Goal: Complete application form: Complete application form

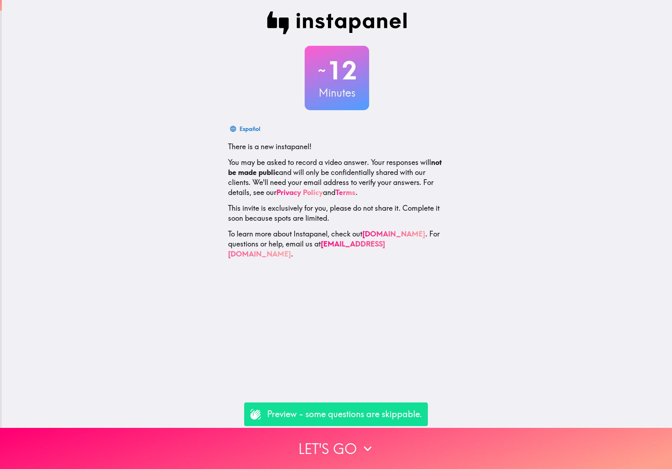
click at [336, 416] on p "Preview - some questions are skippable." at bounding box center [344, 415] width 155 height 12
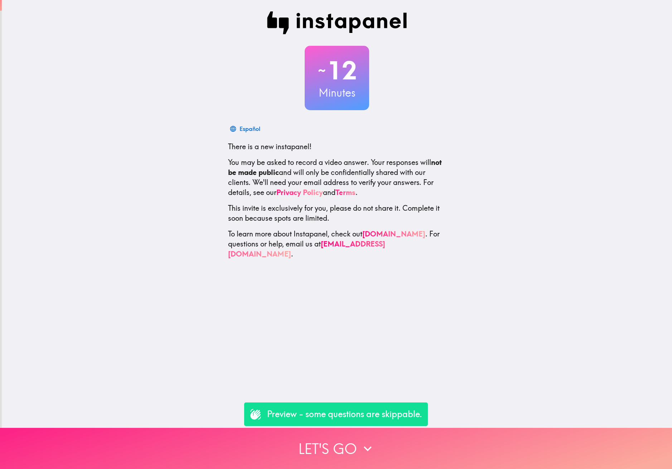
click at [334, 443] on button "Let's go" at bounding box center [336, 448] width 672 height 41
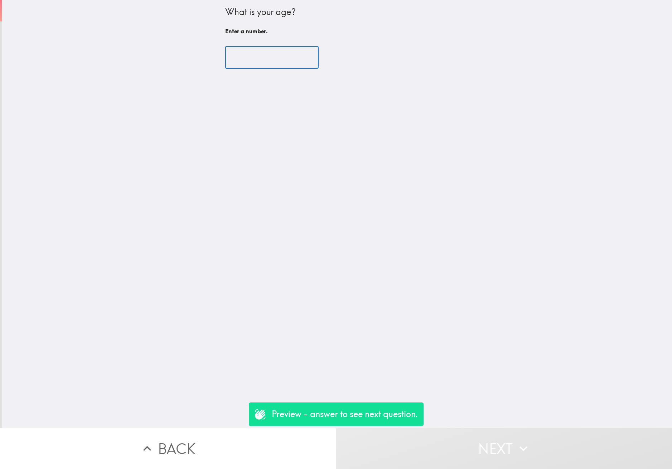
click at [262, 64] on input "number" at bounding box center [271, 58] width 93 height 22
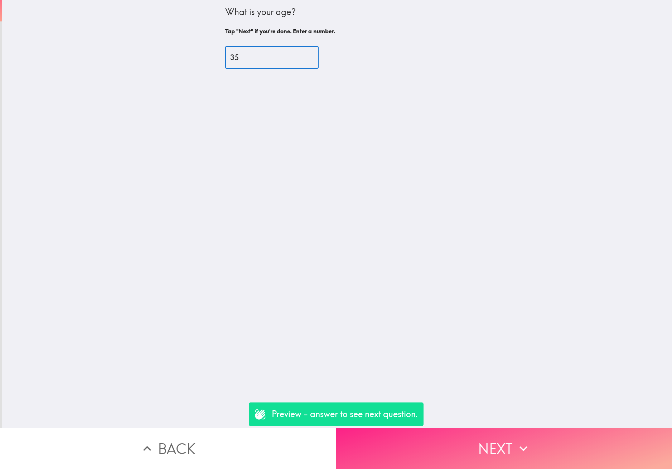
type input "35"
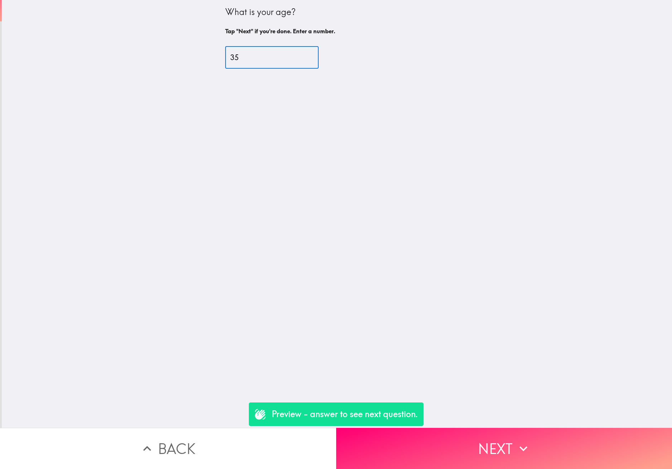
click at [465, 448] on button "Next" at bounding box center [504, 448] width 336 height 41
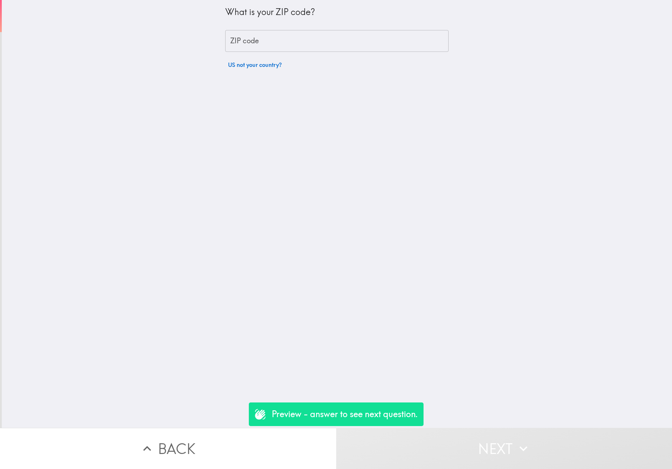
click at [270, 38] on input "ZIP code" at bounding box center [336, 41] width 223 height 22
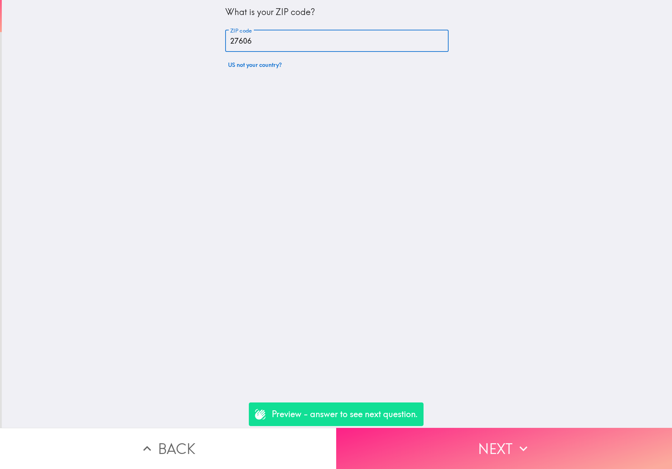
type input "27606"
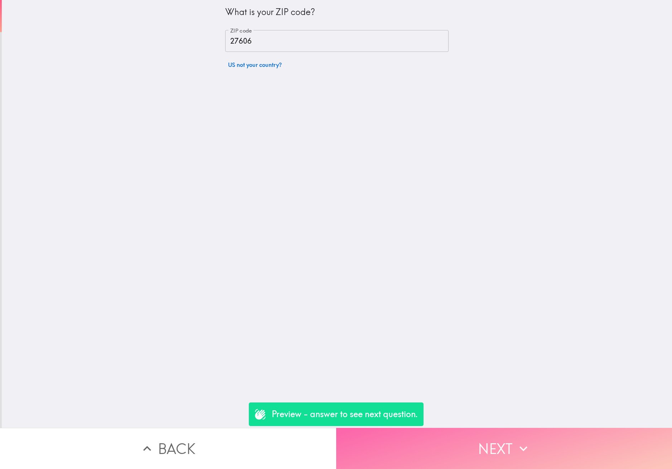
click at [485, 442] on button "Next" at bounding box center [504, 448] width 336 height 41
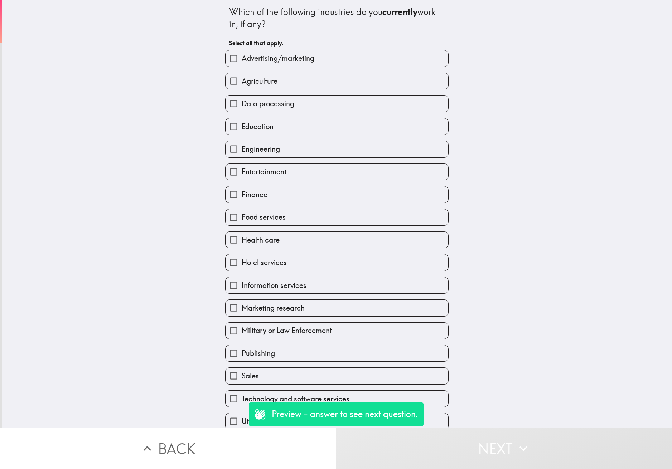
click at [226, 81] on input "Agriculture" at bounding box center [234, 81] width 16 height 16
checkbox input "true"
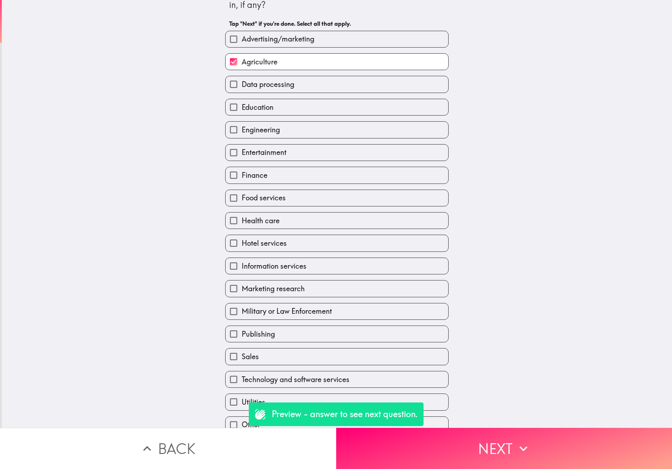
scroll to position [59, 0]
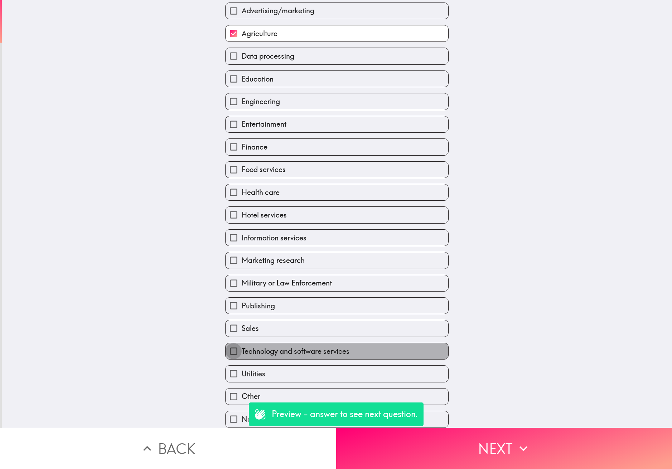
click at [227, 346] on input "Technology and software services" at bounding box center [234, 351] width 16 height 16
checkbox input "true"
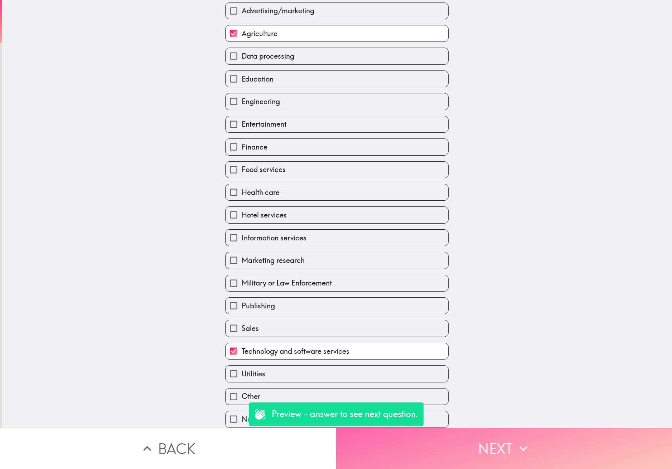
click at [541, 448] on button "Next" at bounding box center [504, 448] width 336 height 41
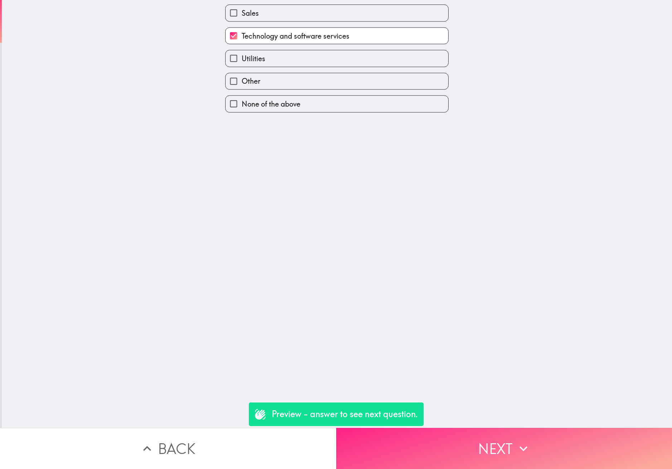
scroll to position [0, 0]
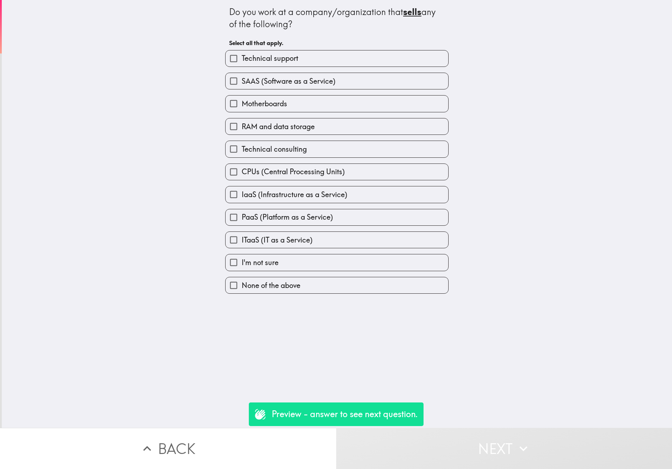
click at [227, 291] on input "None of the above" at bounding box center [234, 286] width 16 height 16
checkbox input "true"
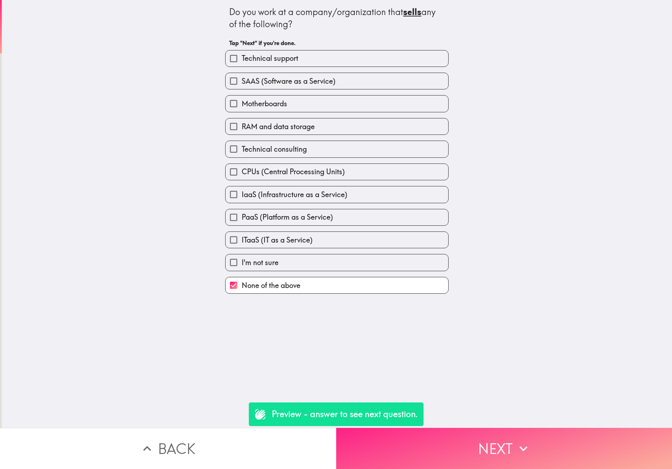
click at [516, 441] on icon "button" at bounding box center [524, 449] width 16 height 16
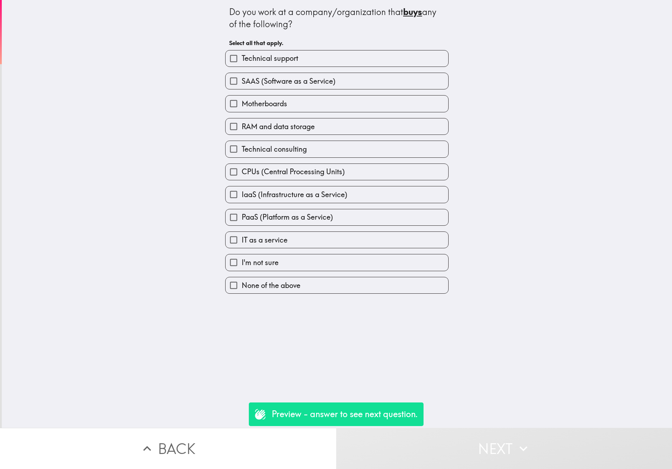
click at [227, 243] on input "IT as a service" at bounding box center [234, 240] width 16 height 16
checkbox input "true"
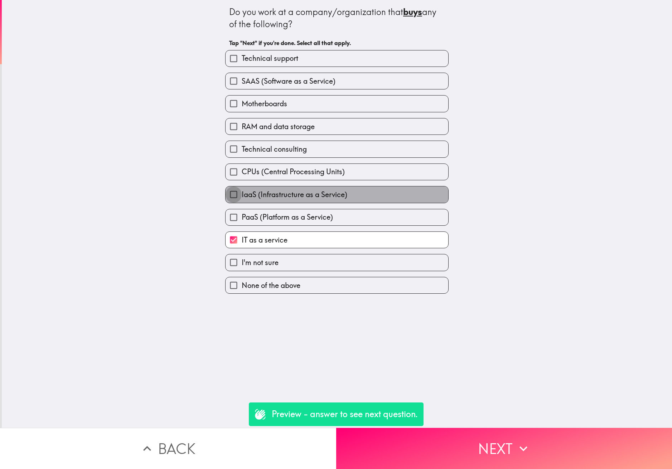
click at [230, 197] on input "IaaS (Infrastructure as a Service)" at bounding box center [234, 195] width 16 height 16
checkbox input "true"
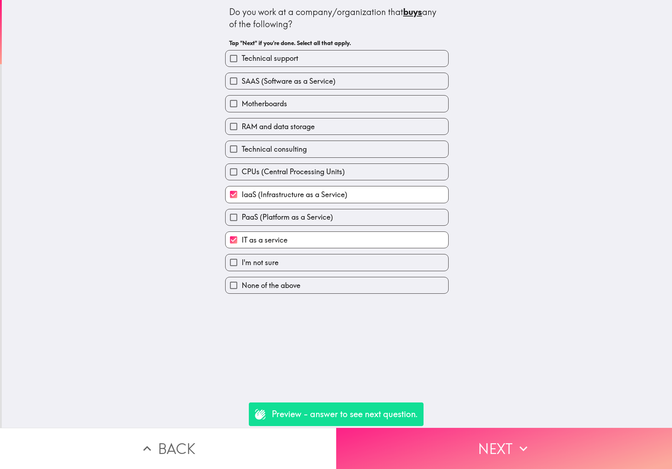
click at [495, 447] on button "Next" at bounding box center [504, 448] width 336 height 41
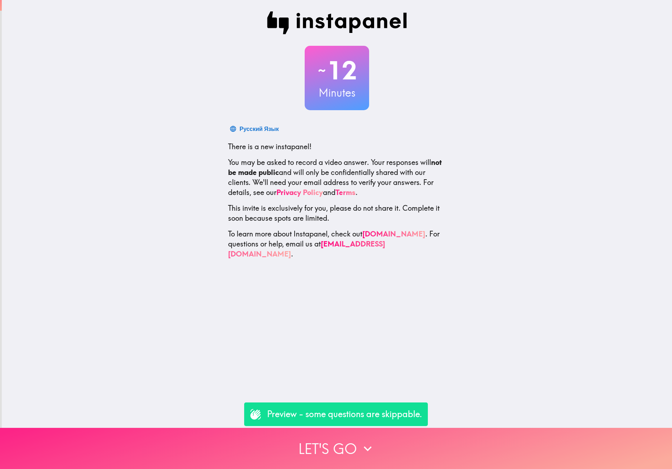
click at [356, 448] on button "Let's go" at bounding box center [336, 448] width 672 height 41
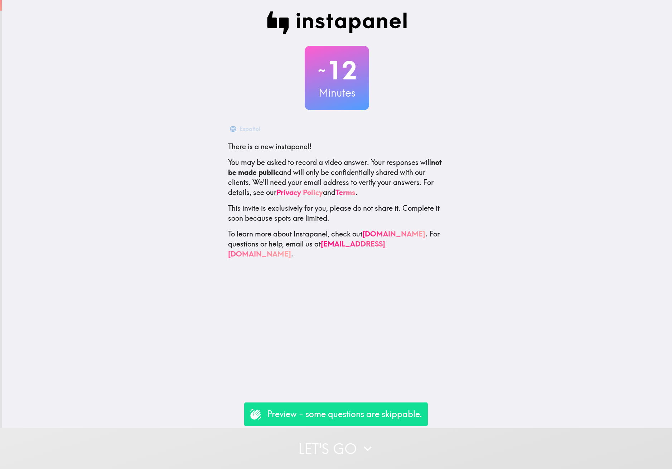
click at [354, 442] on button "Let's go" at bounding box center [336, 448] width 672 height 41
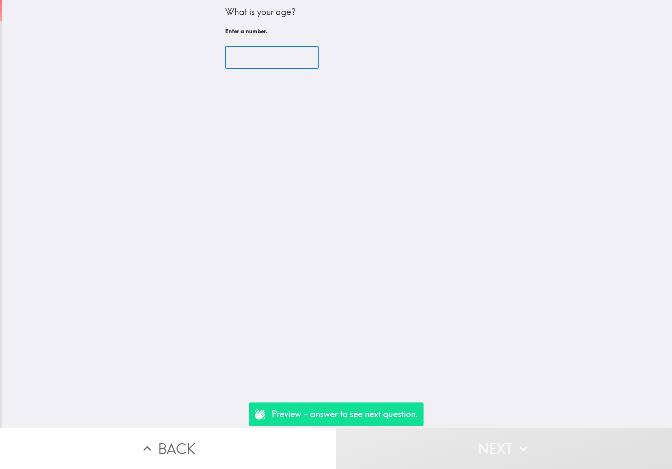
click at [264, 66] on input "number" at bounding box center [271, 58] width 93 height 22
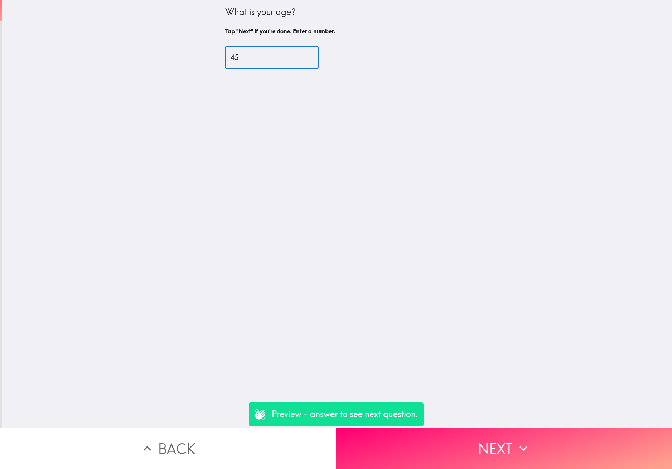
type input "45"
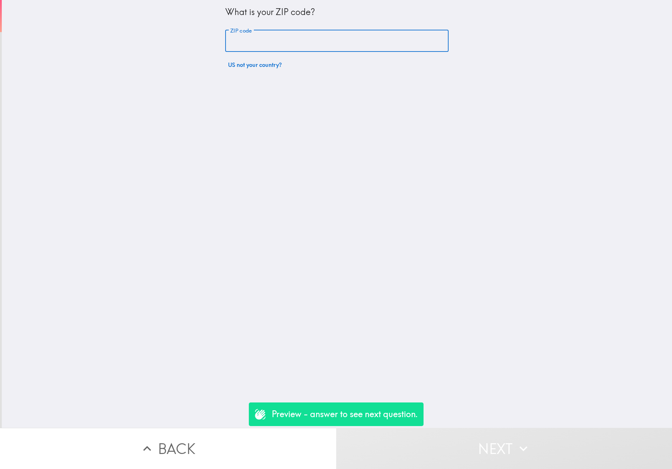
click at [268, 44] on input "ZIP code" at bounding box center [336, 41] width 223 height 22
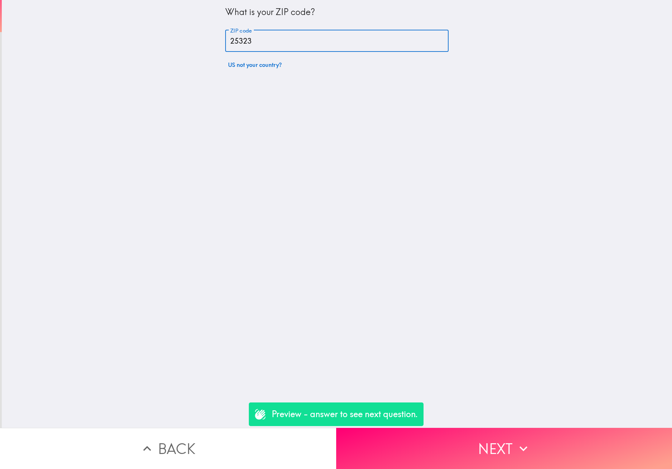
type input "25323"
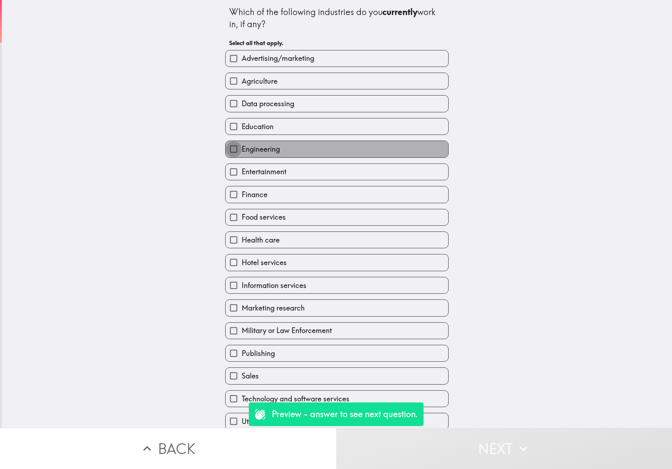
click at [228, 151] on input "Engineering" at bounding box center [234, 149] width 16 height 16
checkbox input "true"
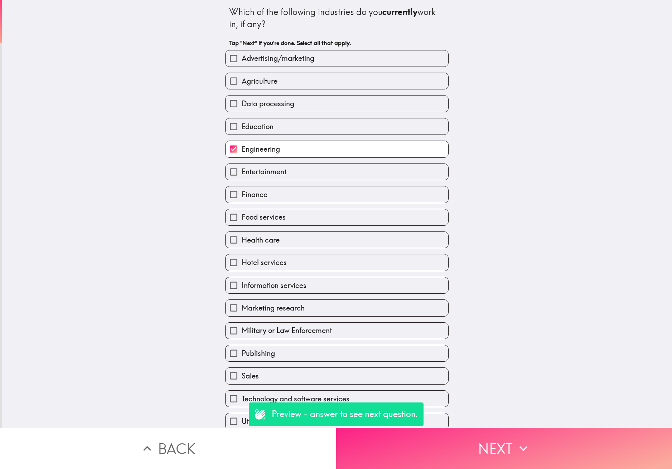
click at [530, 452] on button "Next" at bounding box center [504, 448] width 336 height 41
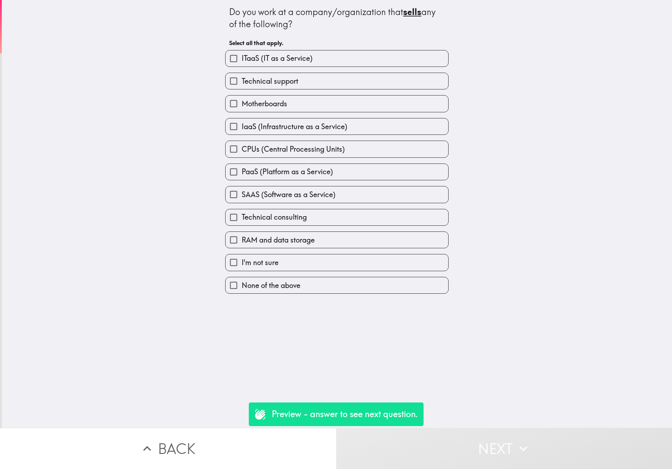
click at [281, 286] on span "None of the above" at bounding box center [271, 286] width 59 height 10
click at [242, 286] on input "None of the above" at bounding box center [234, 286] width 16 height 16
checkbox input "true"
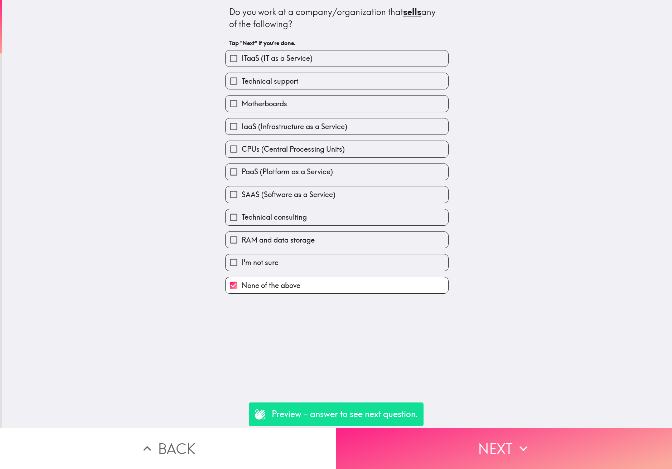
click at [506, 461] on button "Next" at bounding box center [504, 448] width 336 height 41
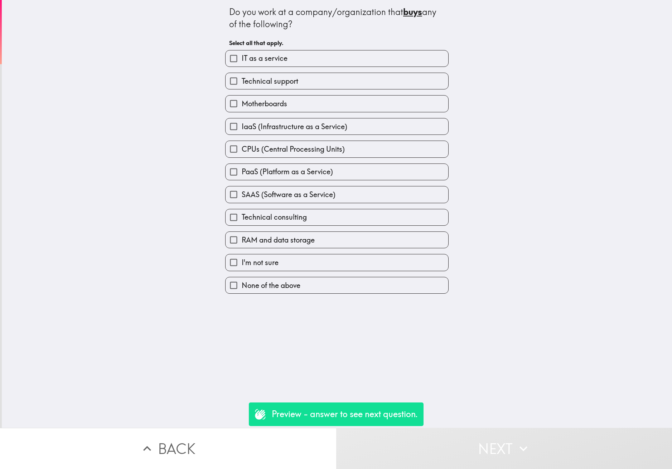
click at [229, 197] on input "SAAS (Software as a Service)" at bounding box center [234, 195] width 16 height 16
checkbox input "true"
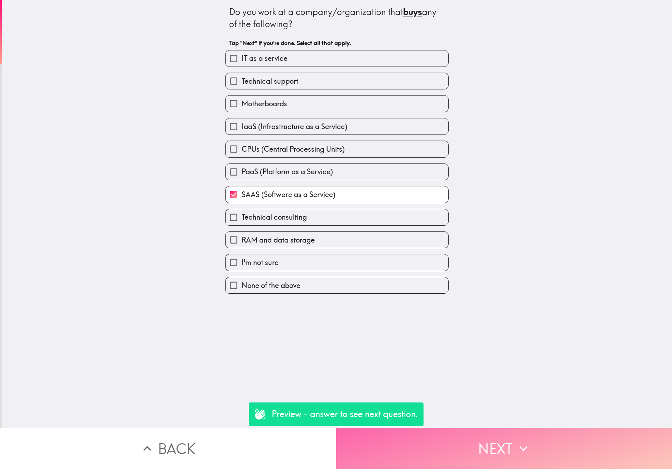
click at [491, 451] on button "Next" at bounding box center [504, 448] width 336 height 41
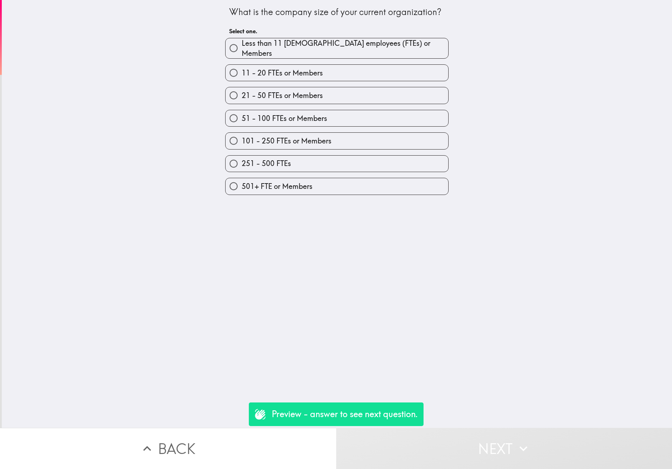
click at [228, 158] on input "251 - 500 FTEs" at bounding box center [234, 164] width 16 height 16
radio input "true"
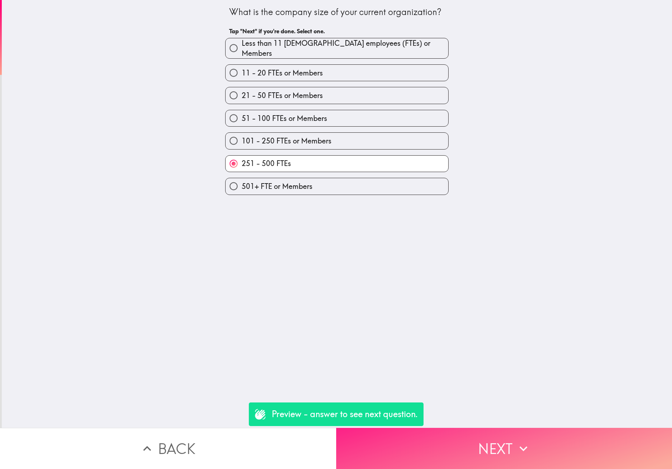
click at [516, 449] on icon "button" at bounding box center [524, 449] width 16 height 16
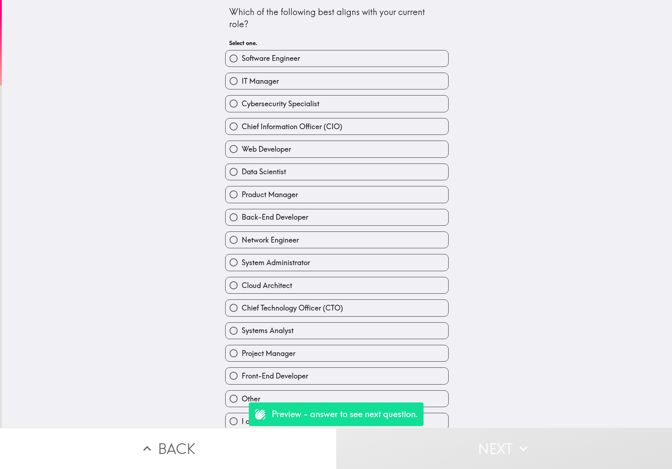
click at [228, 81] on input "IT Manager" at bounding box center [234, 81] width 16 height 16
radio input "true"
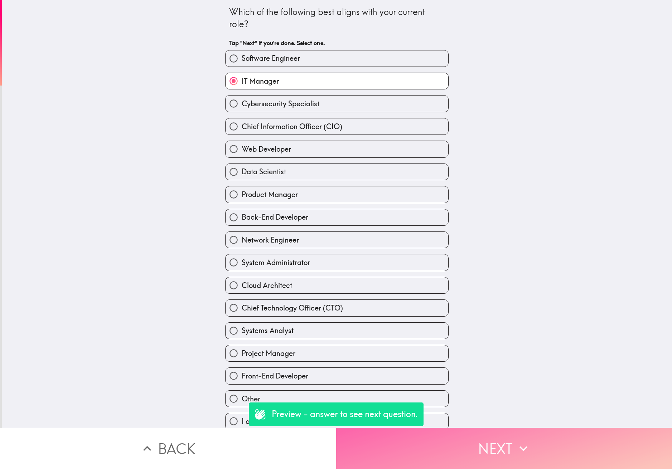
click at [521, 429] on button "Next" at bounding box center [504, 448] width 336 height 41
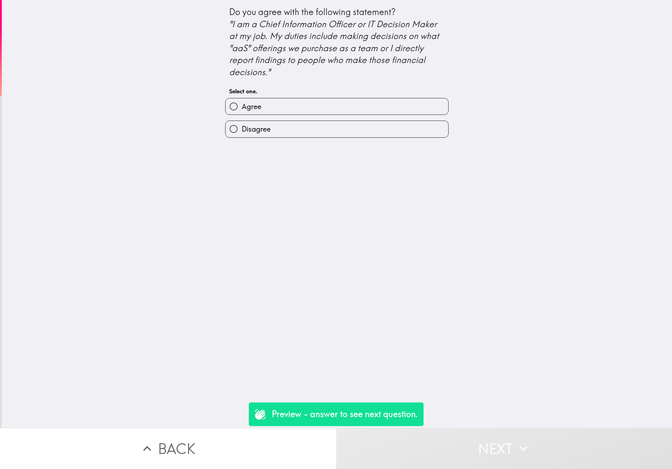
click at [228, 108] on input "Agree" at bounding box center [234, 106] width 16 height 16
radio input "true"
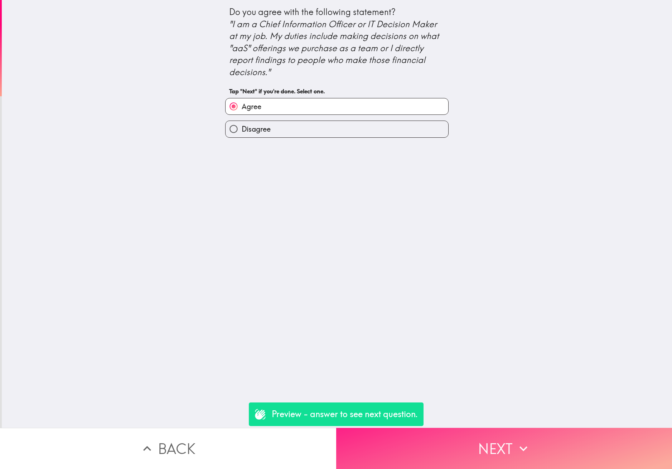
click at [535, 436] on button "Next" at bounding box center [504, 448] width 336 height 41
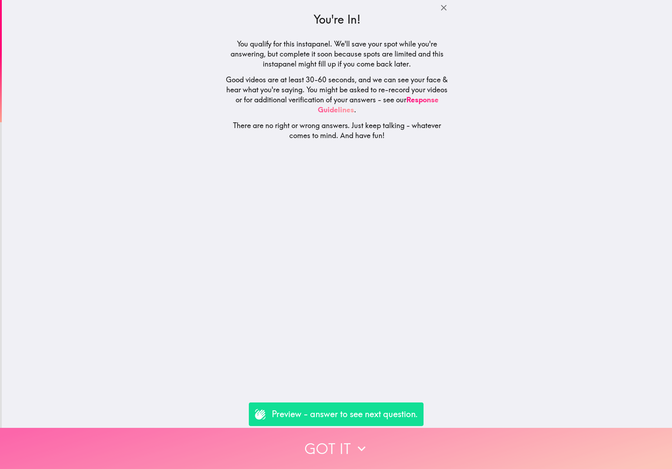
click at [343, 437] on button "Got it" at bounding box center [336, 448] width 672 height 41
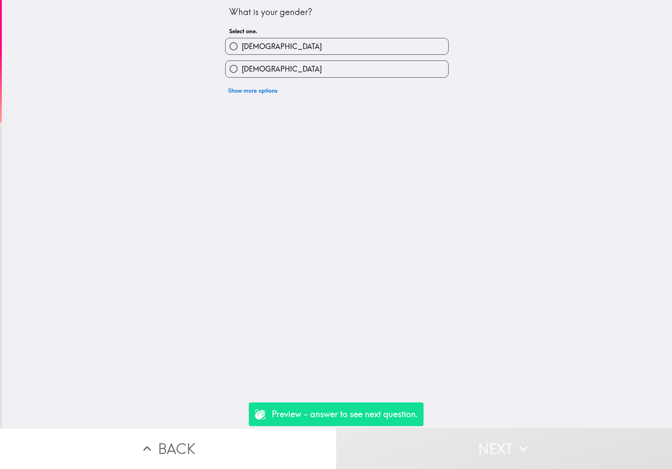
click at [256, 44] on label "[DEMOGRAPHIC_DATA]" at bounding box center [337, 46] width 223 height 16
click at [242, 44] on input "[DEMOGRAPHIC_DATA]" at bounding box center [234, 46] width 16 height 16
radio input "true"
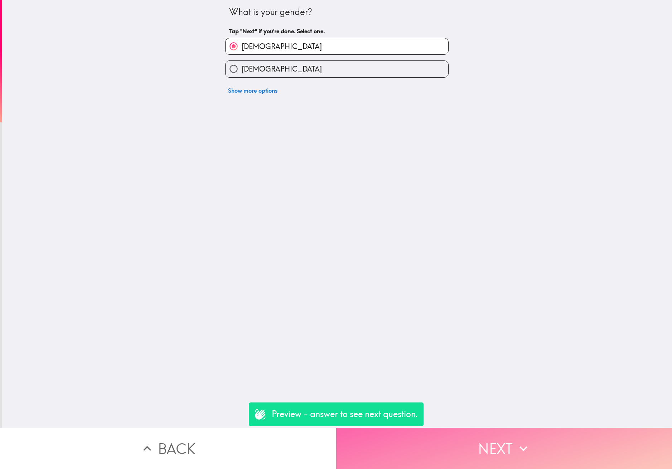
click at [503, 445] on button "Next" at bounding box center [504, 448] width 336 height 41
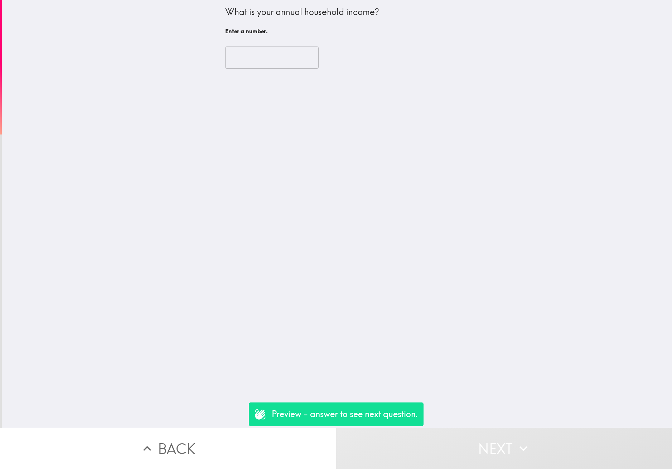
click at [271, 56] on input "number" at bounding box center [271, 58] width 93 height 22
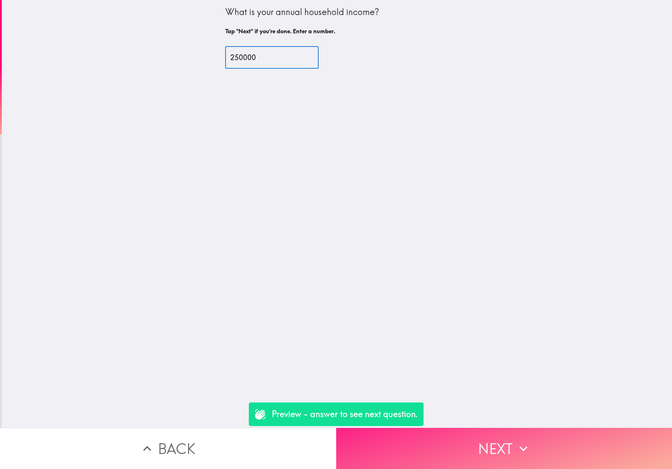
type input "250000"
click at [496, 434] on button "Next" at bounding box center [504, 448] width 336 height 41
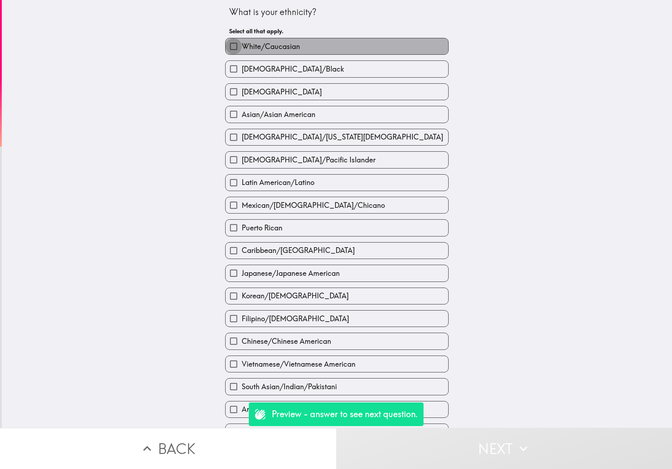
click at [228, 47] on input "White/Caucasian" at bounding box center [234, 46] width 16 height 16
checkbox input "true"
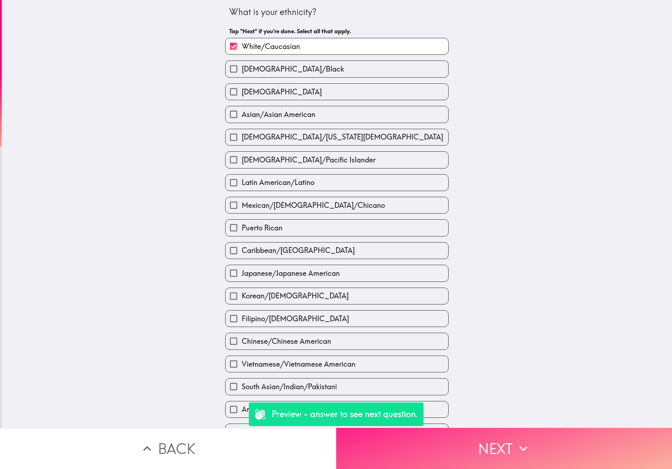
click at [504, 450] on button "Next" at bounding box center [504, 448] width 336 height 41
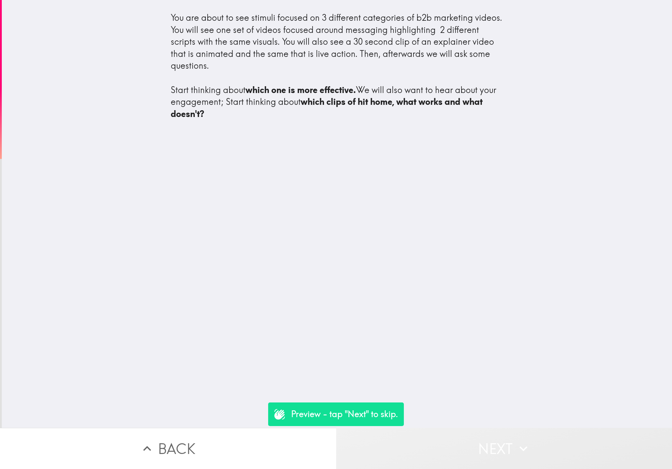
click at [495, 448] on button "Next" at bounding box center [504, 448] width 336 height 41
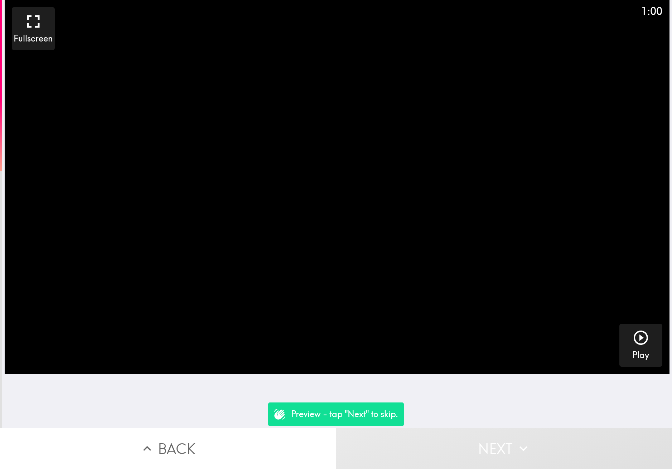
click at [505, 441] on button "Next" at bounding box center [504, 448] width 336 height 41
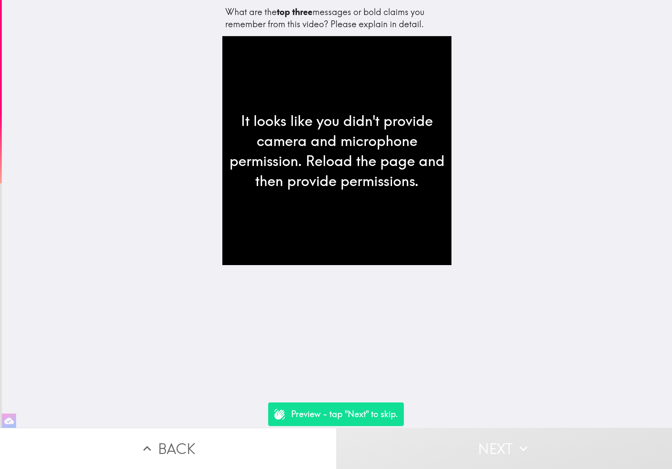
click at [491, 446] on button "Next" at bounding box center [504, 448] width 336 height 41
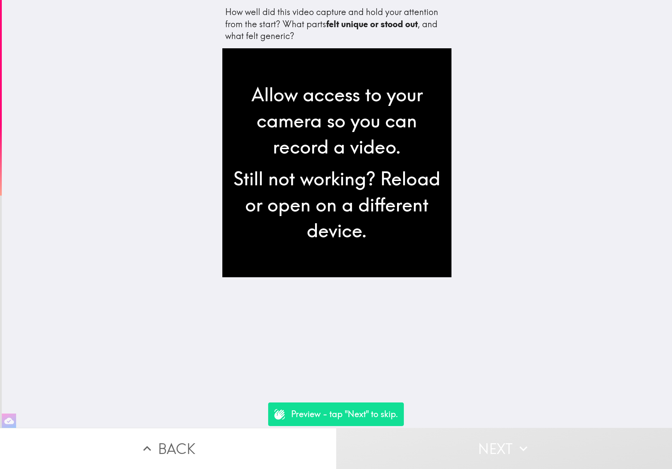
click at [496, 446] on button "Next" at bounding box center [504, 448] width 336 height 41
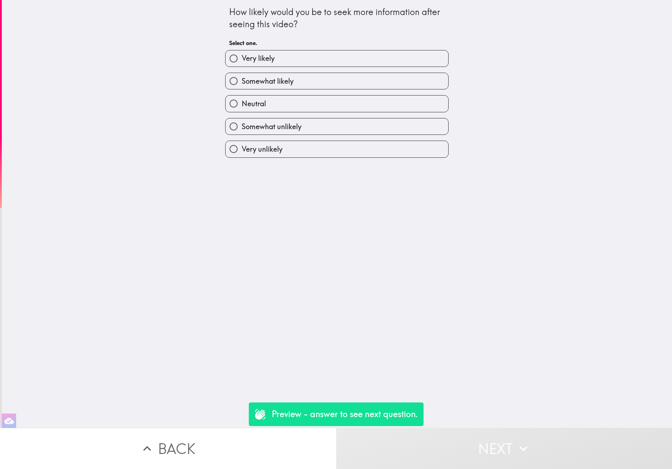
click at [496, 434] on button "Next" at bounding box center [504, 448] width 336 height 41
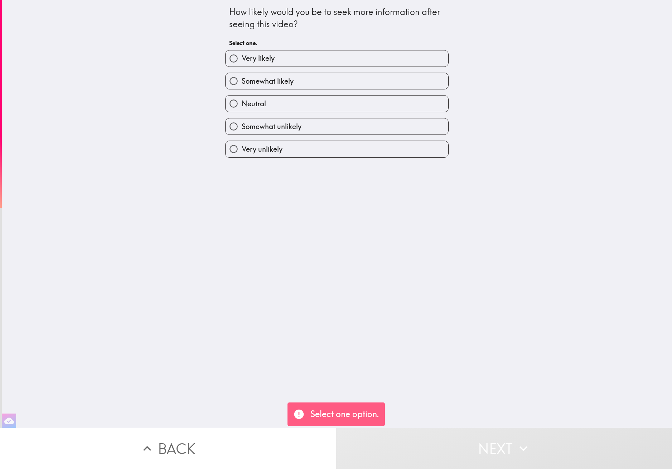
click at [497, 441] on button "Next" at bounding box center [504, 448] width 336 height 41
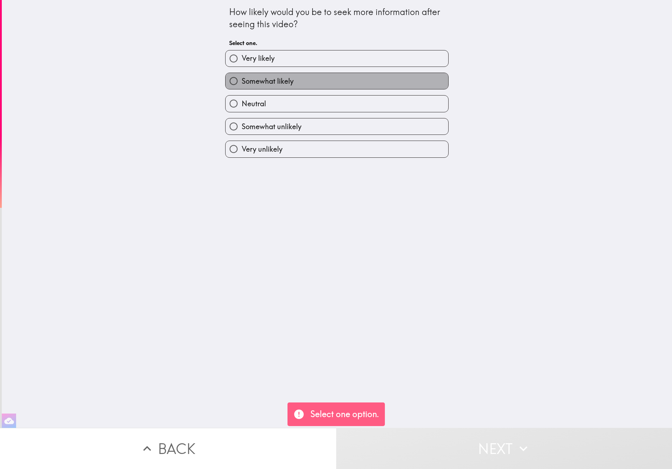
click at [259, 81] on span "Somewhat likely" at bounding box center [268, 81] width 52 height 10
click at [242, 81] on input "Somewhat likely" at bounding box center [234, 81] width 16 height 16
radio input "true"
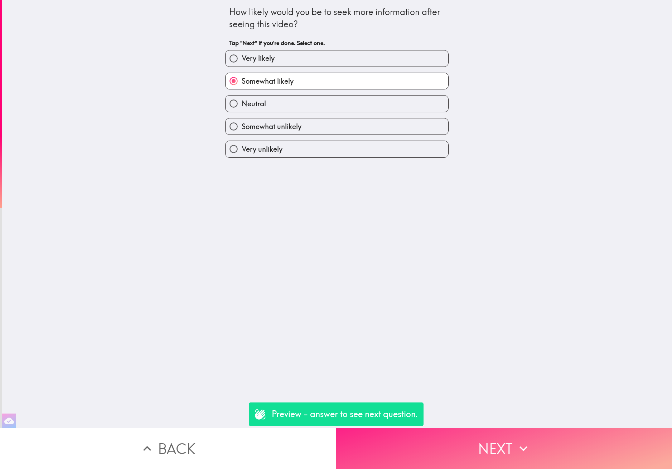
click at [491, 434] on button "Next" at bounding box center [504, 448] width 336 height 41
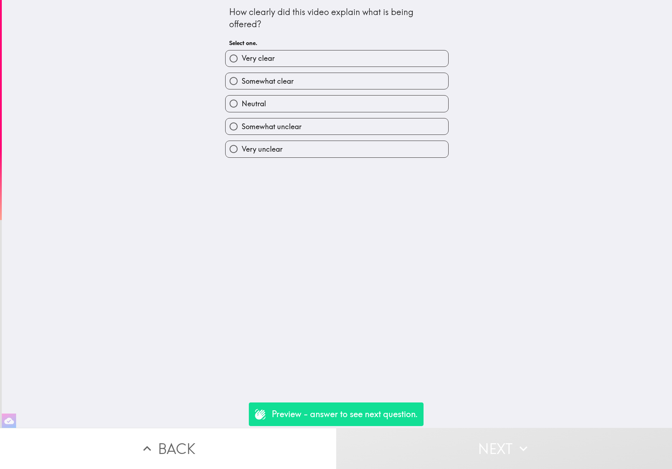
click at [288, 63] on label "Very clear" at bounding box center [337, 58] width 223 height 16
click at [242, 63] on input "Very clear" at bounding box center [234, 58] width 16 height 16
radio input "true"
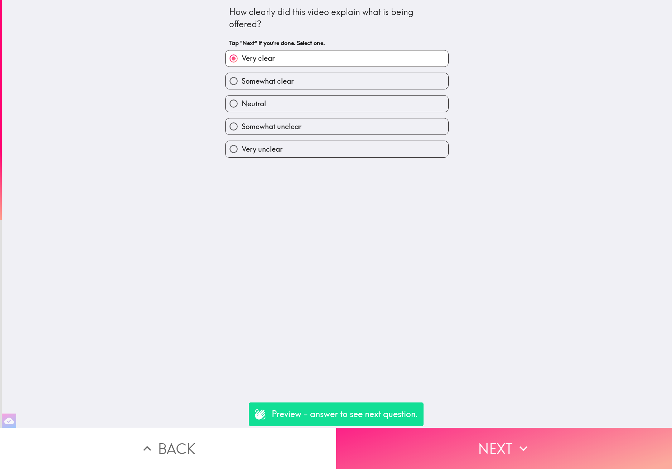
click at [486, 428] on button "Next" at bounding box center [504, 448] width 336 height 41
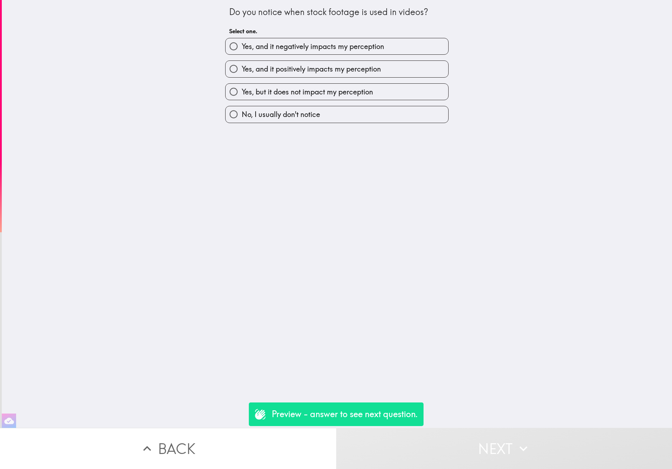
click at [303, 69] on span "Yes, and it positively impacts my perception" at bounding box center [311, 69] width 139 height 10
click at [242, 69] on input "Yes, and it positively impacts my perception" at bounding box center [234, 69] width 16 height 16
radio input "true"
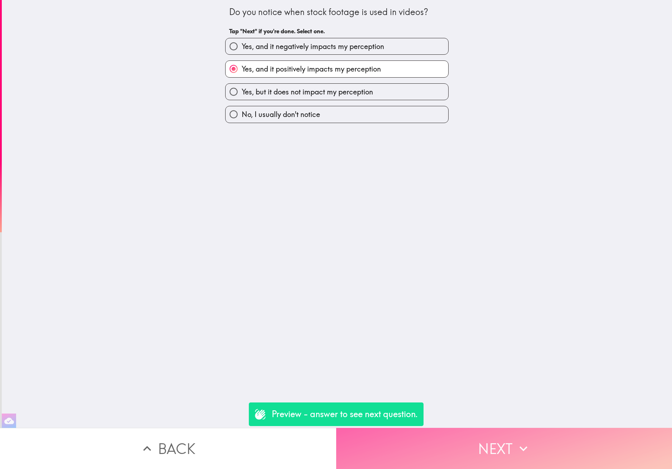
click at [489, 436] on button "Next" at bounding box center [504, 448] width 336 height 41
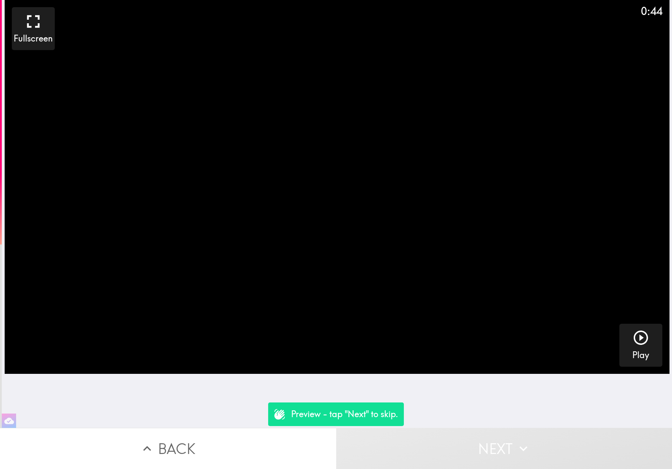
click at [324, 225] on video "button" at bounding box center [337, 187] width 665 height 374
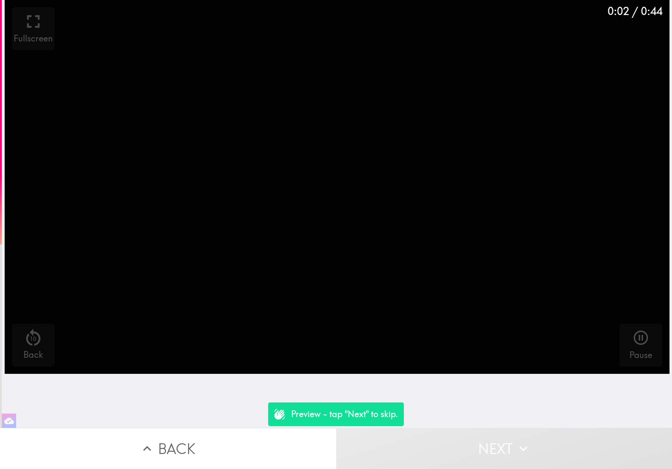
click at [372, 199] on video "button" at bounding box center [337, 187] width 665 height 374
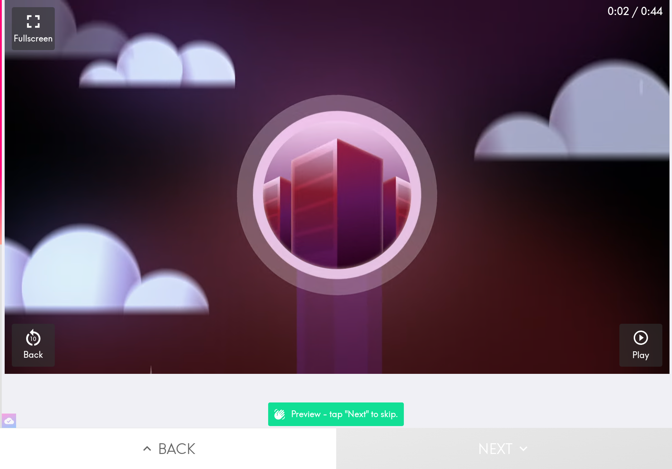
click at [502, 447] on button "Next" at bounding box center [504, 448] width 336 height 41
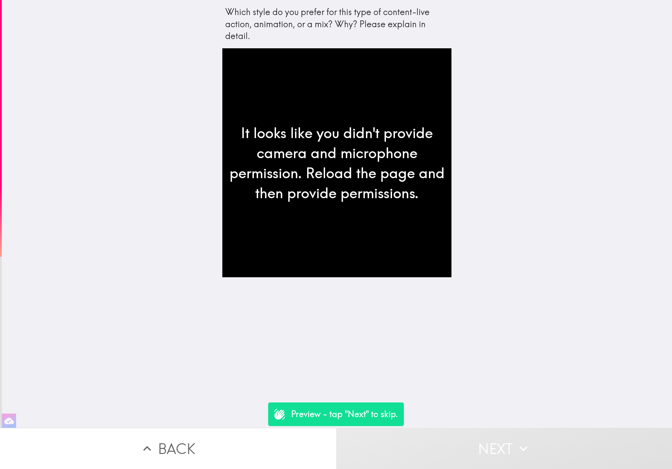
click at [487, 448] on button "Next" at bounding box center [504, 448] width 336 height 41
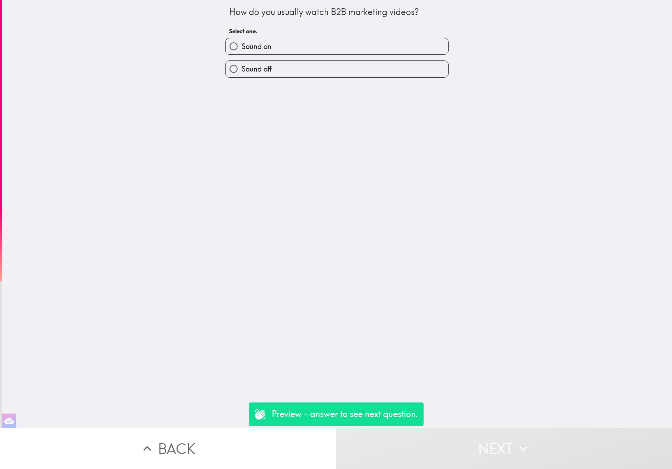
click at [487, 448] on button "Next" at bounding box center [504, 448] width 336 height 41
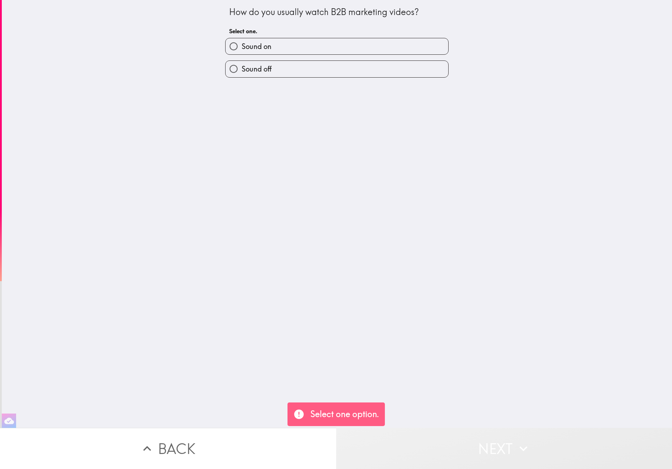
click at [487, 448] on button "Next" at bounding box center [504, 448] width 336 height 41
click at [264, 53] on label "Sound on" at bounding box center [337, 46] width 223 height 16
click at [242, 53] on input "Sound on" at bounding box center [234, 46] width 16 height 16
radio input "true"
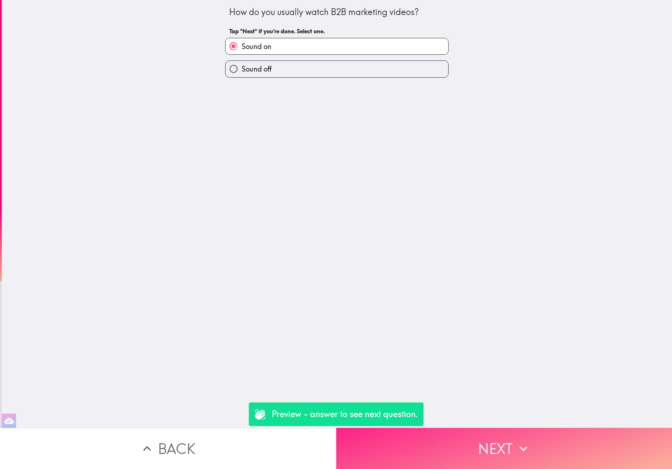
click at [507, 450] on button "Next" at bounding box center [504, 448] width 336 height 41
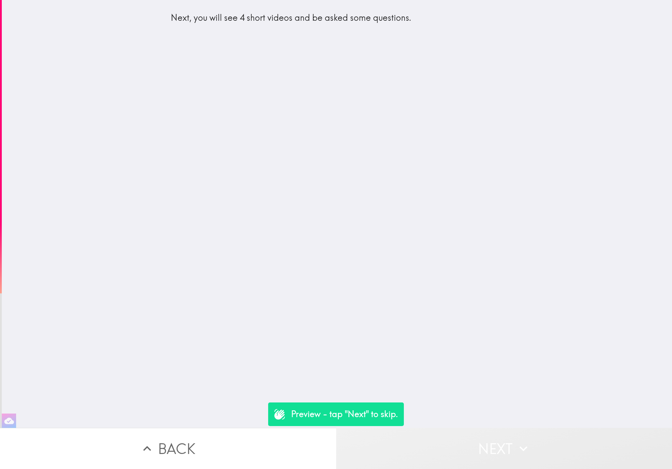
click at [507, 450] on button "Next" at bounding box center [504, 448] width 336 height 41
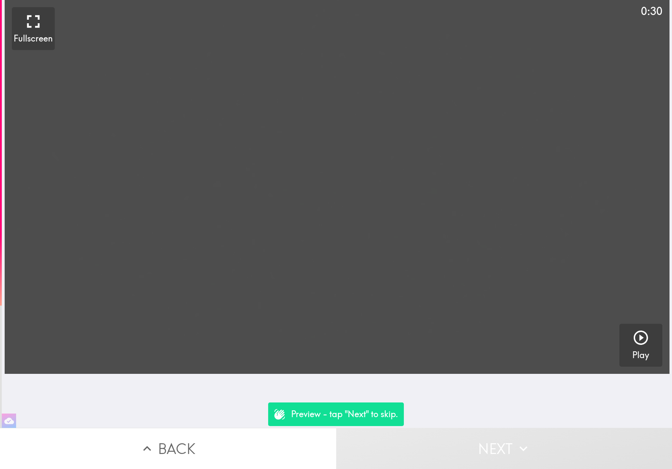
click at [372, 309] on video "button" at bounding box center [337, 187] width 665 height 374
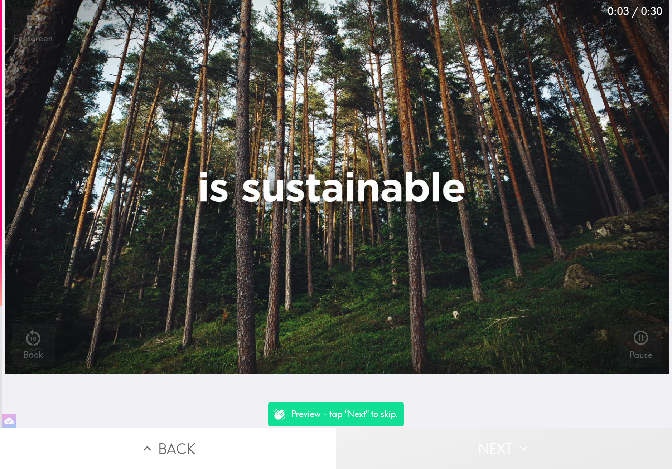
click at [511, 430] on button "Next" at bounding box center [504, 448] width 336 height 41
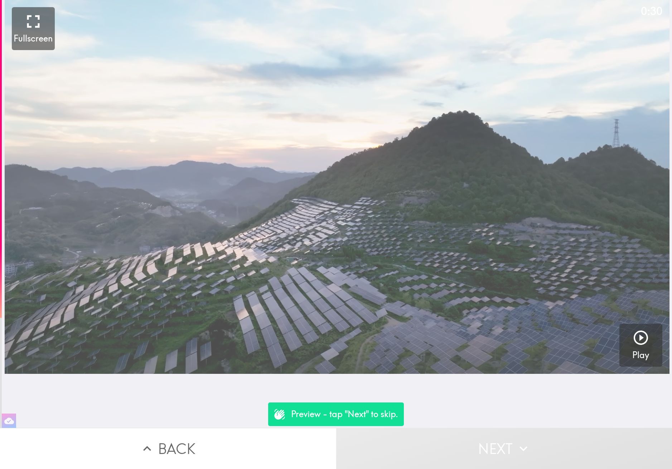
click at [361, 268] on video "button" at bounding box center [337, 187] width 665 height 374
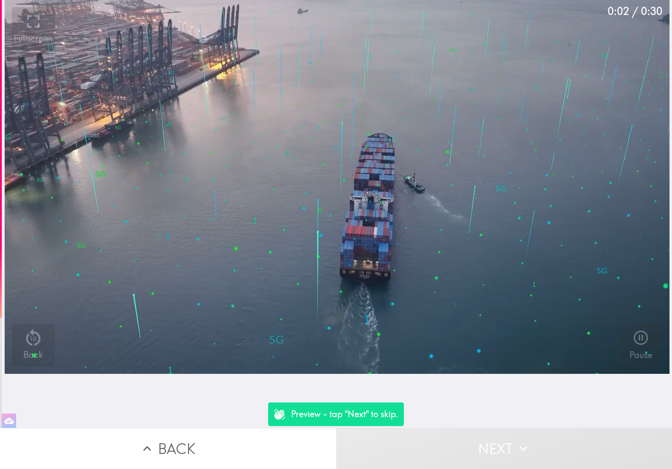
click at [479, 438] on button "Next" at bounding box center [504, 448] width 336 height 41
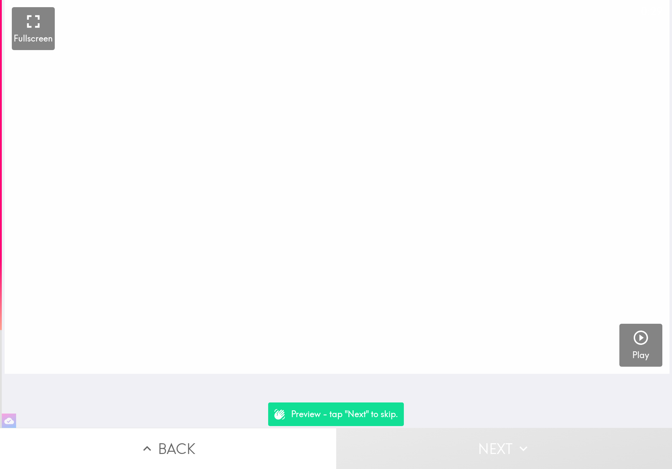
click at [347, 204] on video "button" at bounding box center [337, 187] width 665 height 374
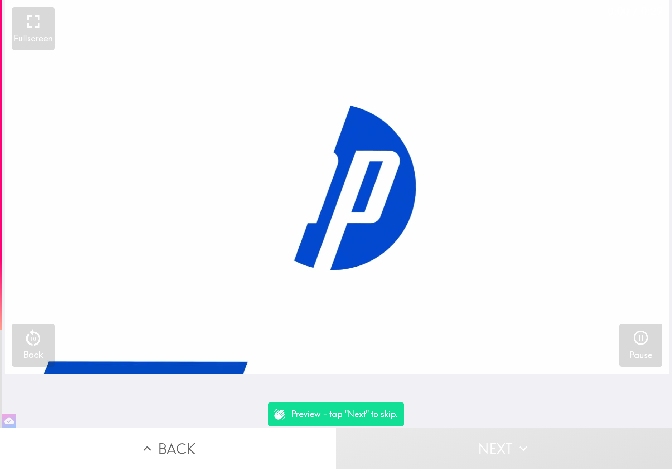
click at [484, 439] on button "Next" at bounding box center [504, 448] width 336 height 41
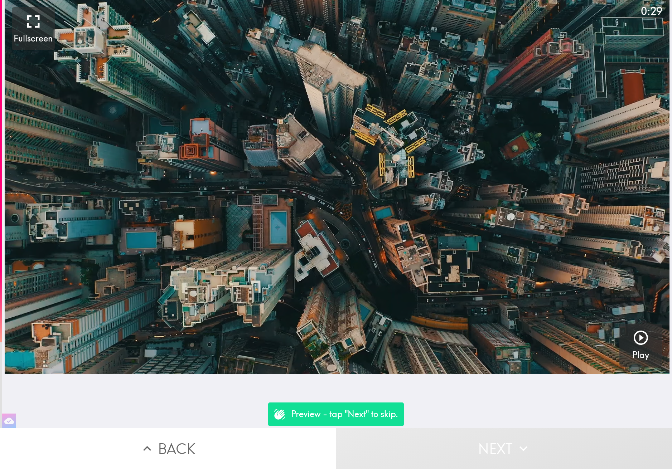
click at [335, 185] on video "button" at bounding box center [337, 187] width 665 height 374
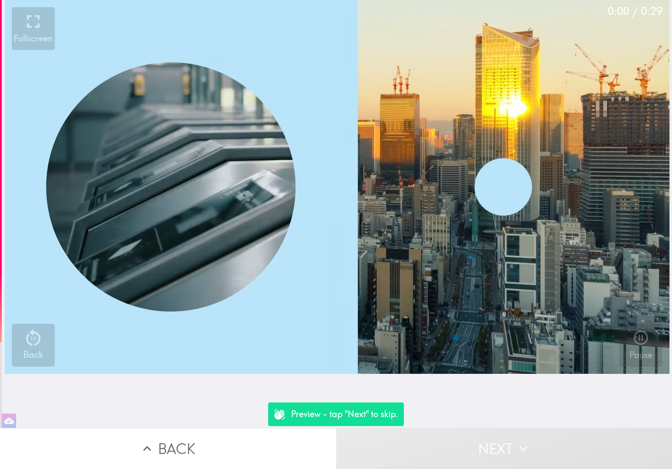
click at [492, 443] on button "Next" at bounding box center [504, 448] width 336 height 41
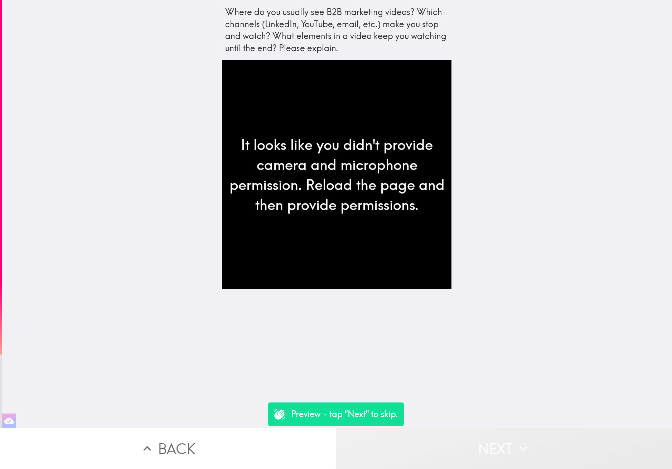
click at [495, 441] on button "Next" at bounding box center [504, 448] width 336 height 41
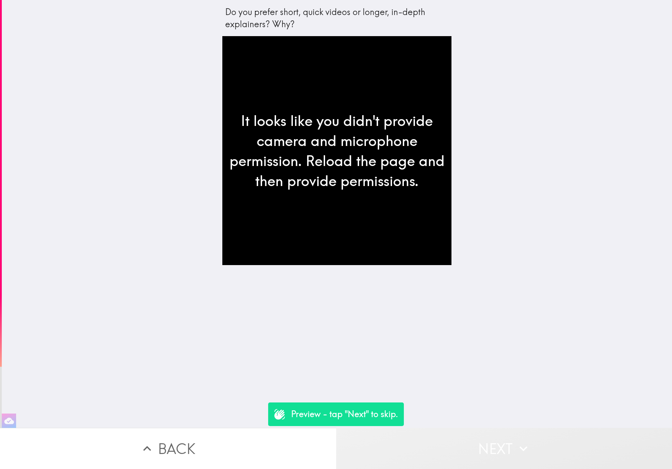
click at [495, 441] on button "Next" at bounding box center [504, 448] width 336 height 41
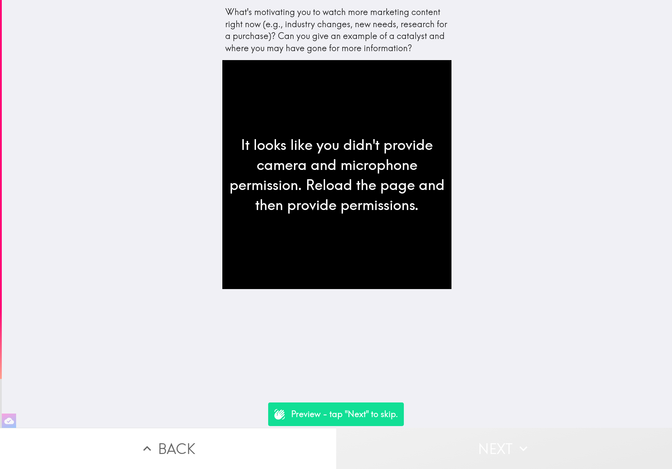
click at [495, 441] on button "Next" at bounding box center [504, 448] width 336 height 41
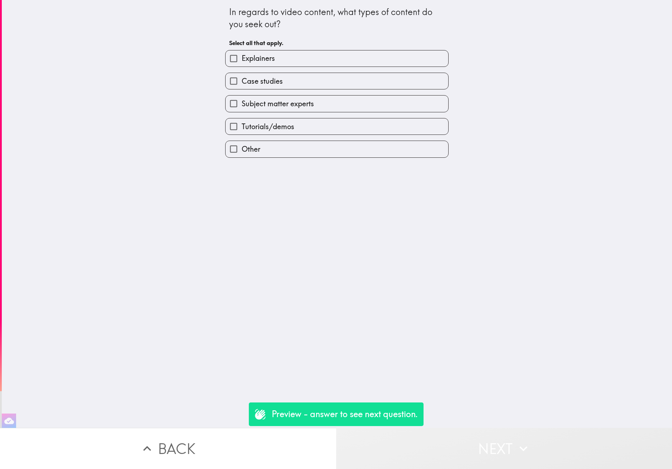
click at [495, 441] on button "Next" at bounding box center [504, 448] width 336 height 41
click at [435, 441] on button "Next" at bounding box center [504, 448] width 336 height 41
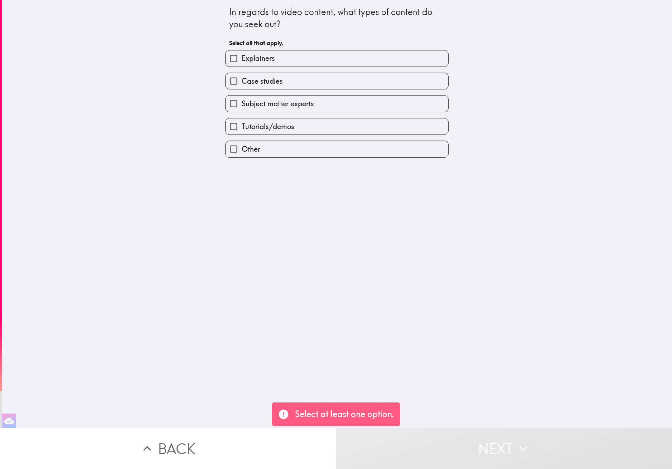
click at [294, 132] on label "Tutorials/demos" at bounding box center [337, 127] width 223 height 16
click at [242, 132] on input "Tutorials/demos" at bounding box center [234, 127] width 16 height 16
checkbox input "true"
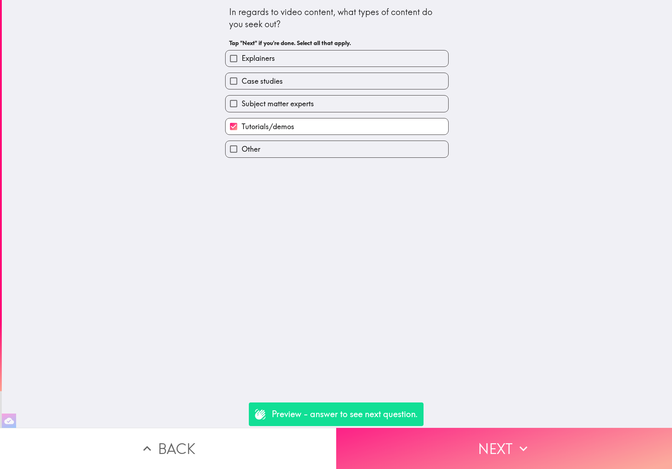
click at [482, 436] on button "Next" at bounding box center [504, 448] width 336 height 41
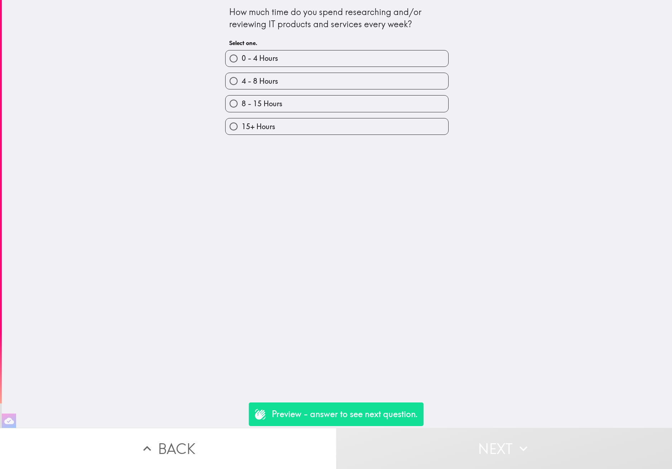
click at [290, 78] on label "4 - 8 Hours" at bounding box center [337, 81] width 223 height 16
click at [242, 78] on input "4 - 8 Hours" at bounding box center [234, 81] width 16 height 16
radio input "true"
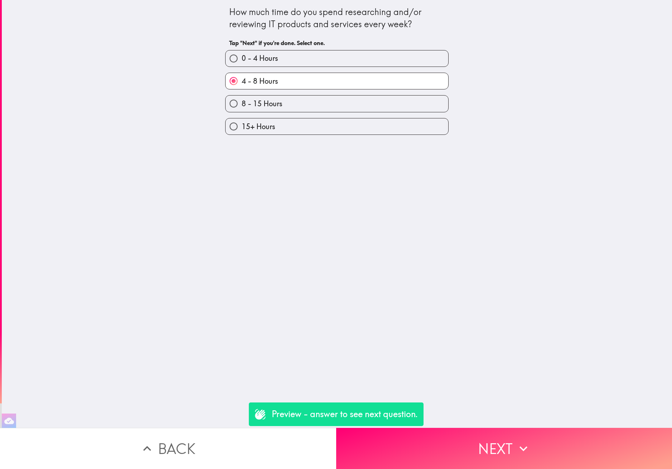
click at [487, 437] on button "Next" at bounding box center [504, 448] width 336 height 41
